Goal: Check status: Check status

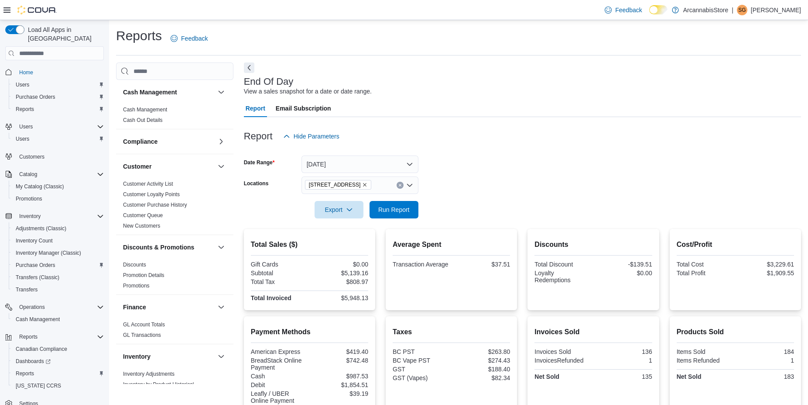
scroll to position [154, 0]
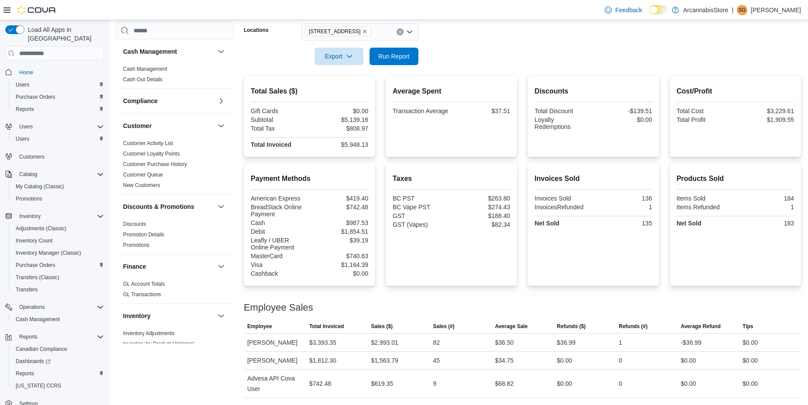
click at [399, 30] on icon "Clear input" at bounding box center [399, 31] width 3 height 3
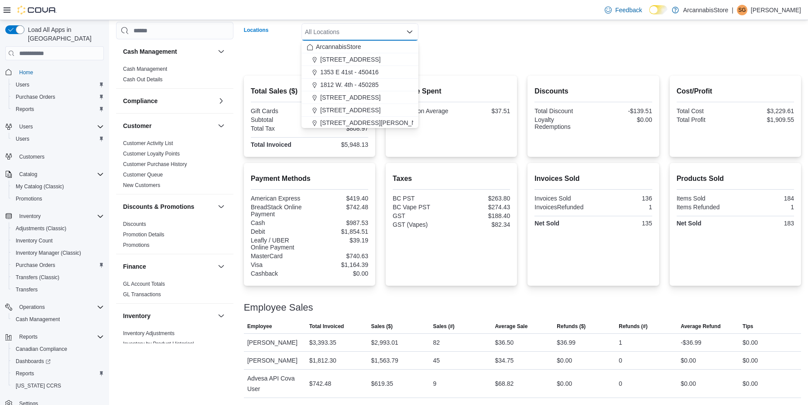
click at [461, 39] on form "Date Range [DATE] Locations All Locations Combo box. Selected. Combo box input.…" at bounding box center [522, 28] width 557 height 73
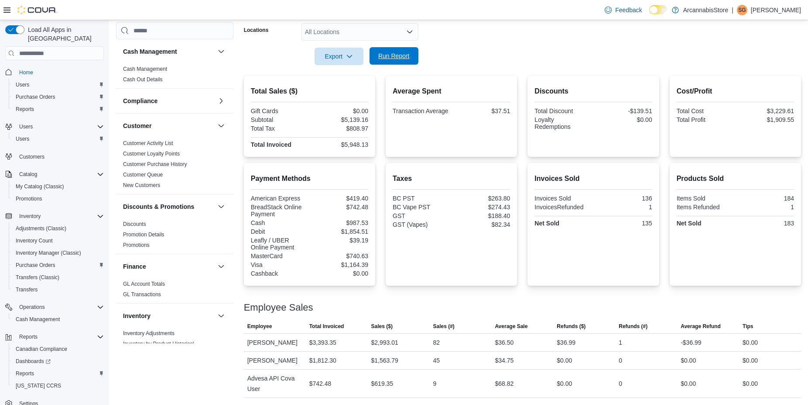
click at [406, 55] on span "Run Report" at bounding box center [393, 55] width 31 height 9
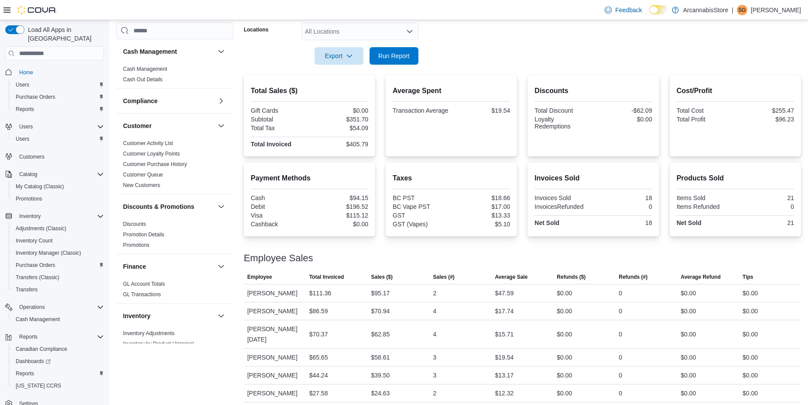
scroll to position [148, 0]
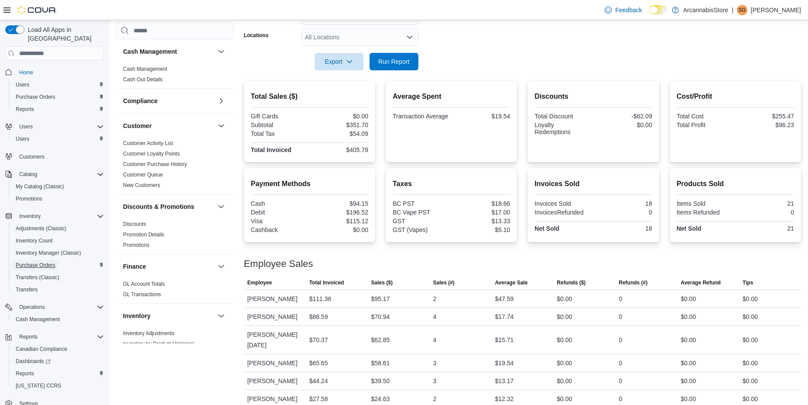
click at [44, 261] on span "Purchase Orders" at bounding box center [36, 264] width 40 height 7
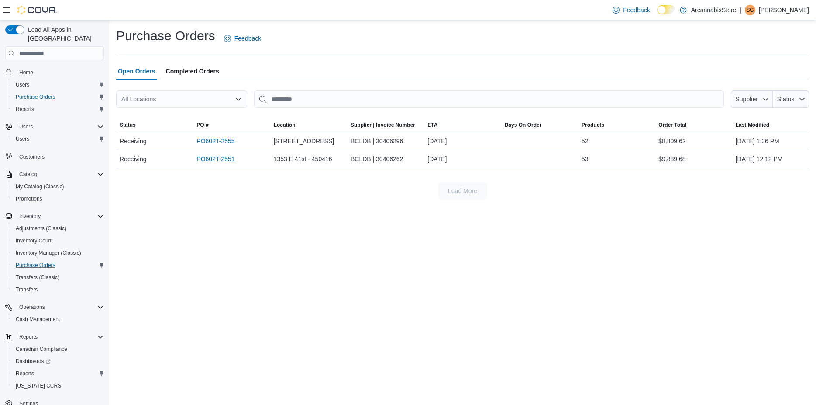
click at [194, 72] on span "Completed Orders" at bounding box center [192, 70] width 53 height 17
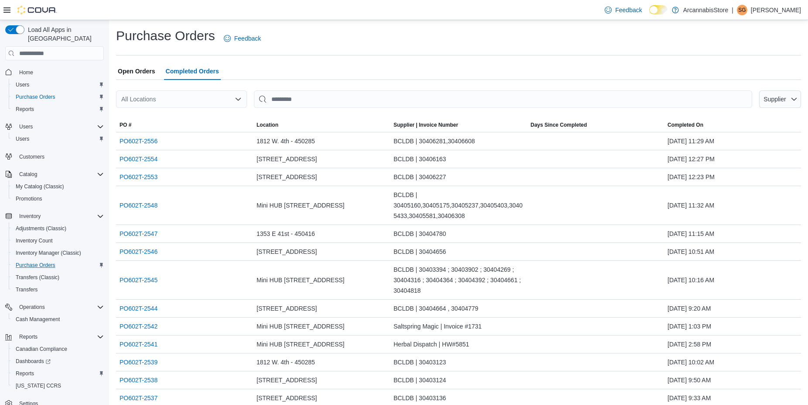
click at [231, 102] on div "All Locations" at bounding box center [181, 98] width 131 height 17
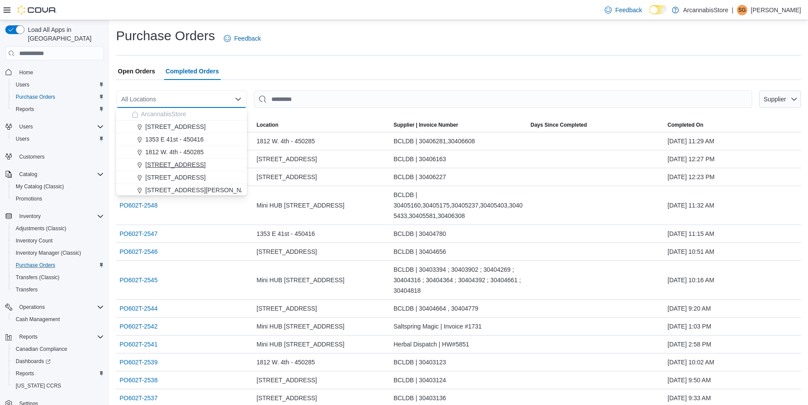
click at [182, 168] on span "[STREET_ADDRESS]" at bounding box center [175, 164] width 60 height 9
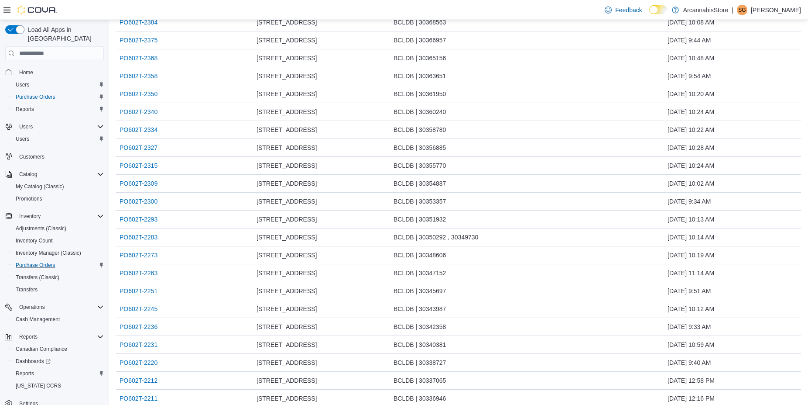
scroll to position [529, 0]
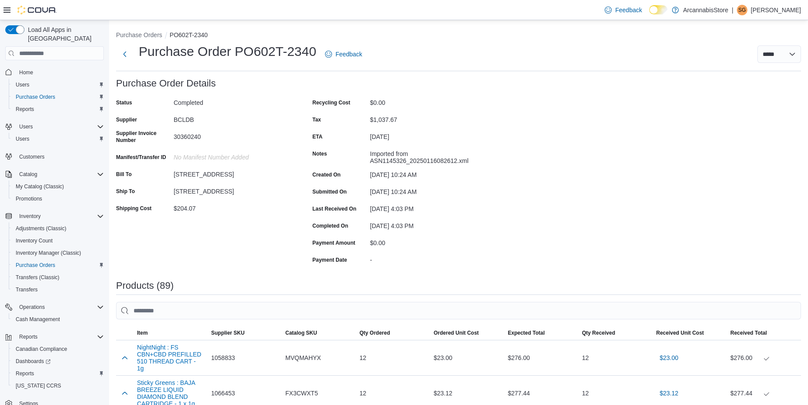
drag, startPoint x: 204, startPoint y: 135, endPoint x: 174, endPoint y: 137, distance: 30.2
click at [174, 137] on div "30360240" at bounding box center [232, 135] width 117 height 10
copy div "30360240"
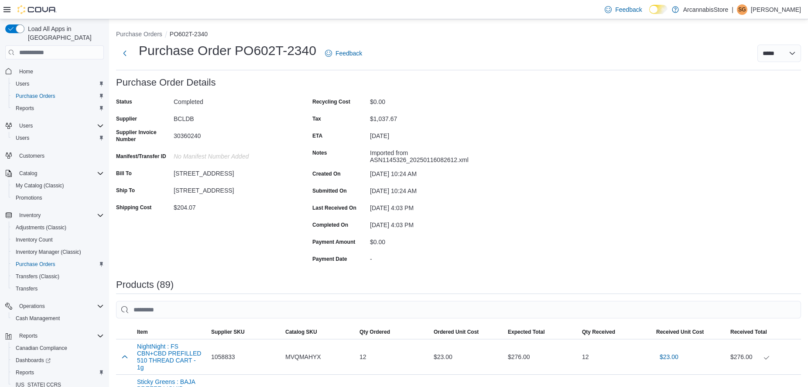
scroll to position [439, 0]
